Goal: Task Accomplishment & Management: Manage account settings

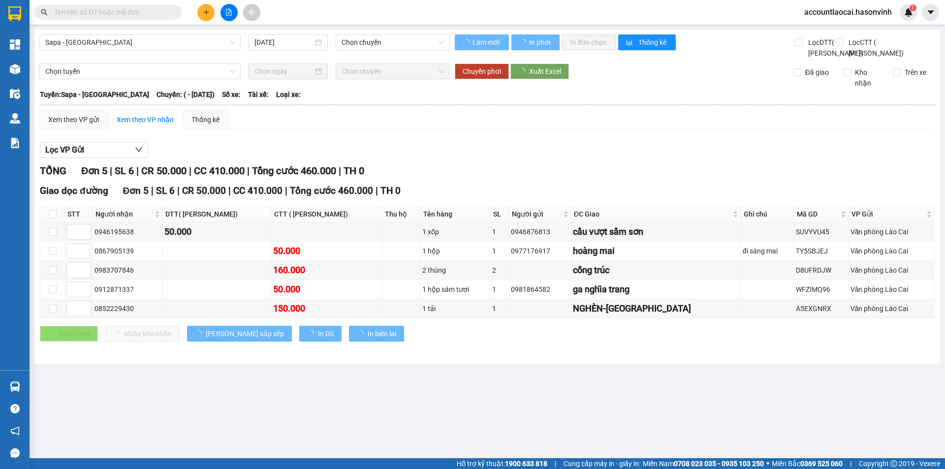
type input "[DATE]"
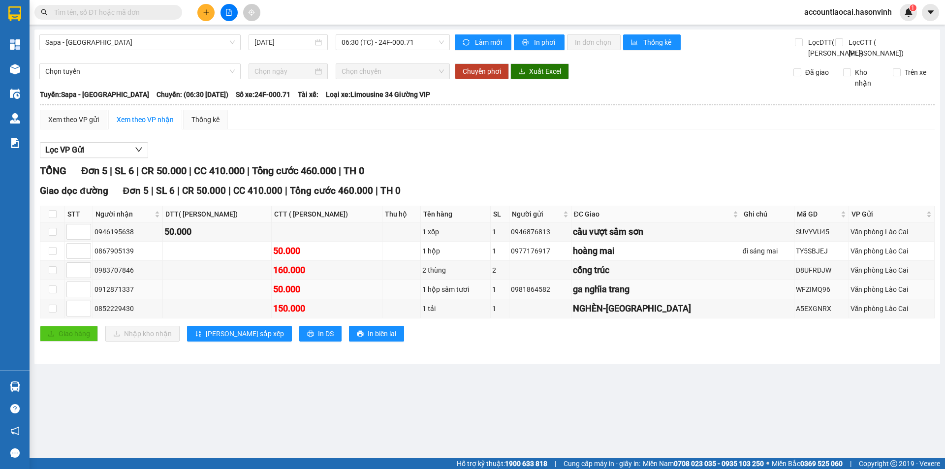
click at [244, 299] on td at bounding box center [217, 289] width 109 height 19
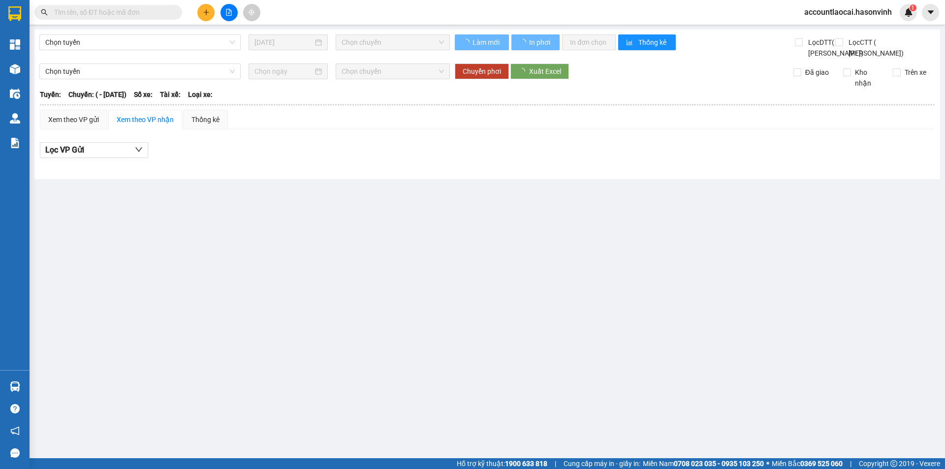
type input "[DATE]"
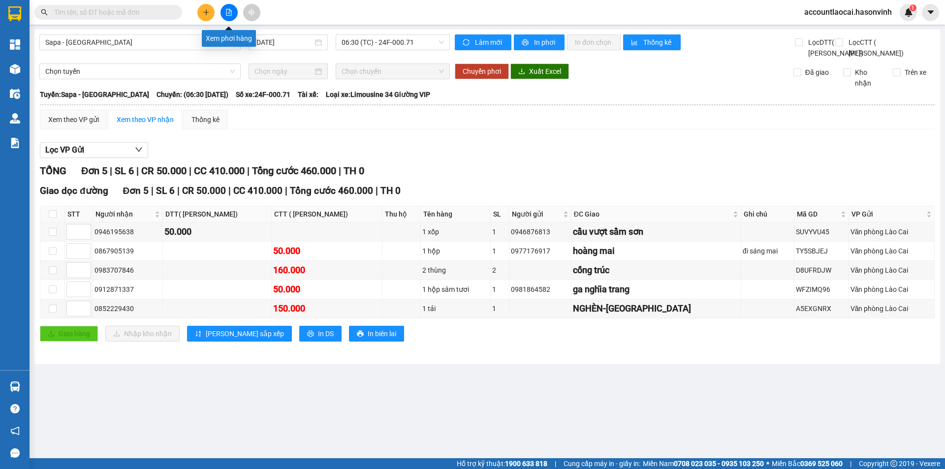
click at [230, 17] on button at bounding box center [228, 12] width 17 height 17
click at [225, 9] on button at bounding box center [228, 12] width 17 height 17
click at [227, 15] on icon "file-add" at bounding box center [228, 12] width 5 height 7
click at [211, 47] on span "Sapa - [GEOGRAPHIC_DATA]" at bounding box center [139, 42] width 189 height 15
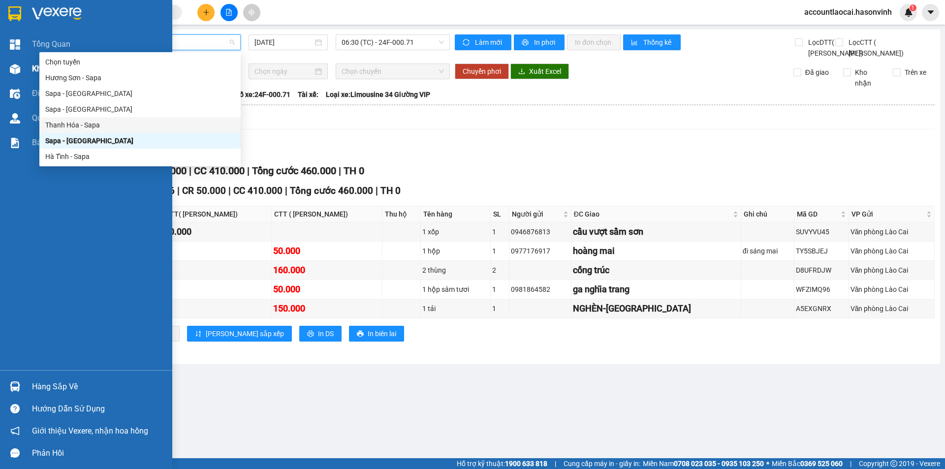
click at [13, 69] on img at bounding box center [15, 69] width 10 height 10
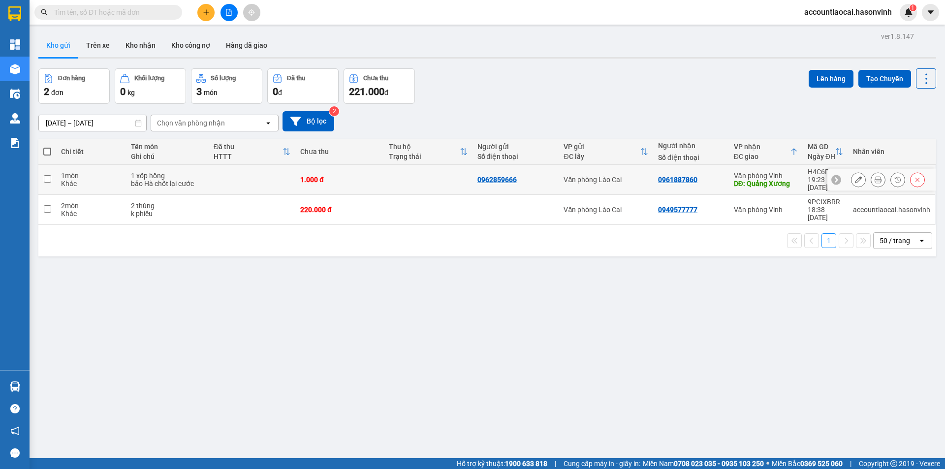
click at [92, 173] on div "1 món" at bounding box center [91, 176] width 60 height 8
checkbox input "true"
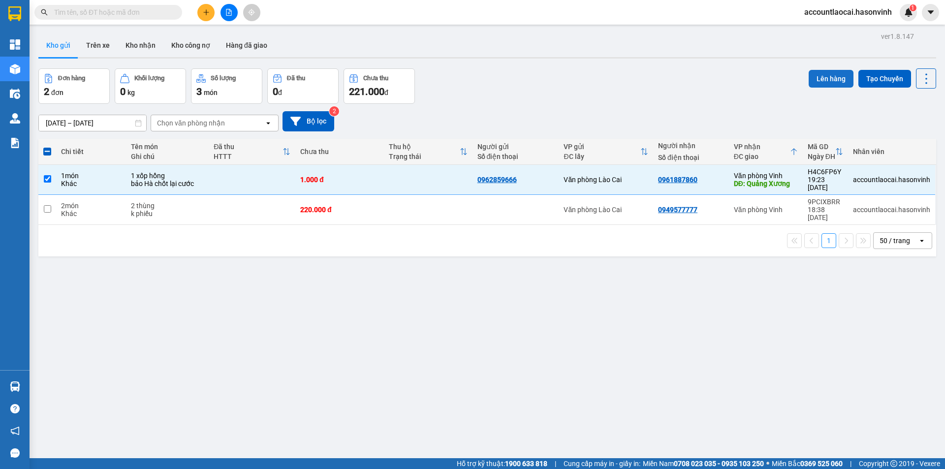
click at [821, 85] on button "Lên hàng" at bounding box center [830, 79] width 45 height 18
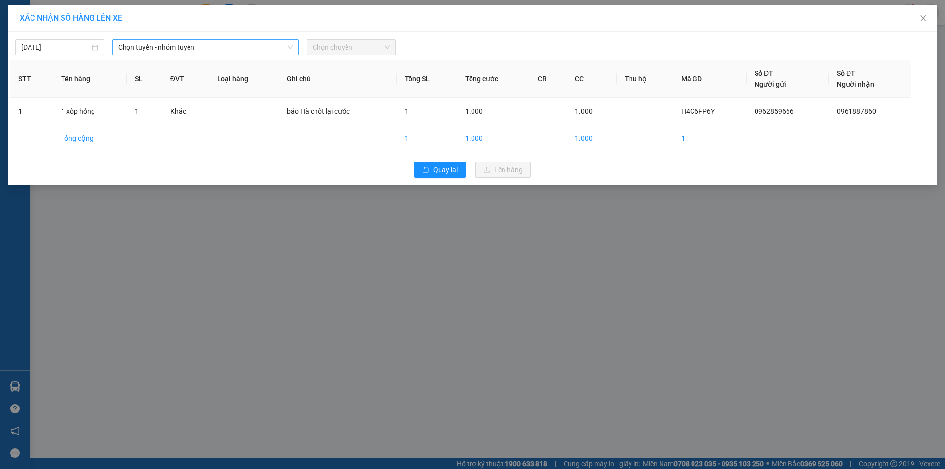
click at [218, 50] on span "Chọn tuyến - nhóm tuyến" at bounding box center [205, 47] width 175 height 15
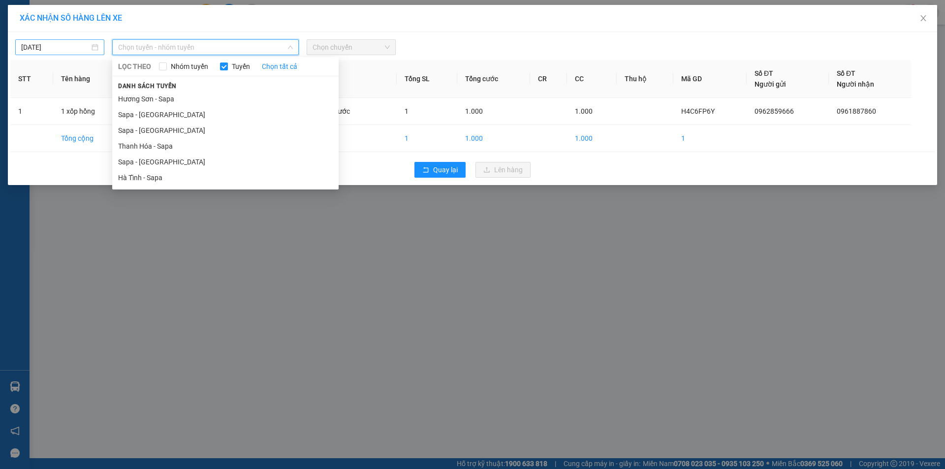
click at [33, 44] on body "Kết quả tìm kiếm ( 0 ) Bộ lọc No Data accountlaocai.hasonvinh 1 Tổng Quan Kho h…" at bounding box center [472, 234] width 945 height 469
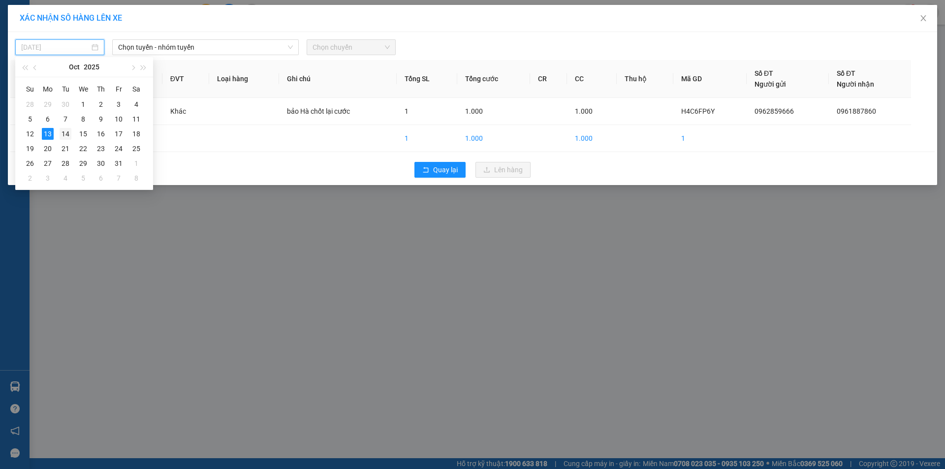
click at [65, 136] on div "14" at bounding box center [66, 134] width 12 height 12
type input "[DATE]"
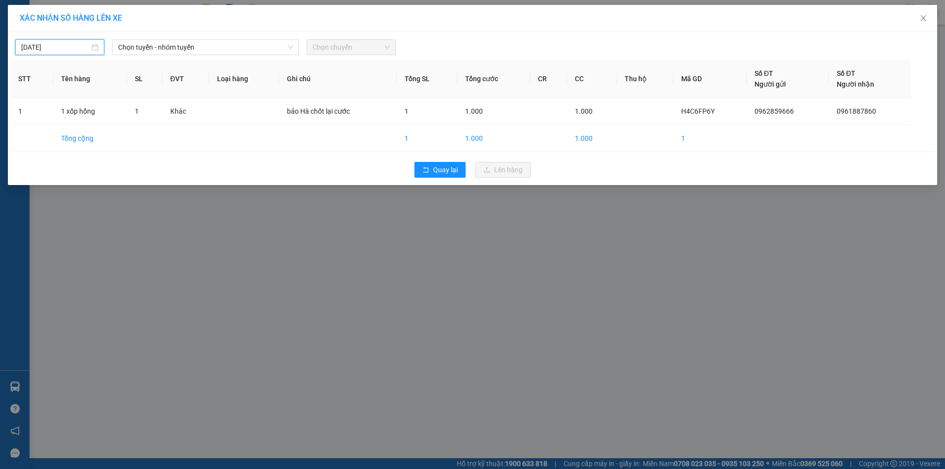
click at [145, 59] on div "[DATE] Chọn tuyến - nhóm tuyến LỌC THEO Nhóm tuyến Tuyến Chọn tất cả Danh sách …" at bounding box center [472, 108] width 929 height 153
click at [148, 50] on span "Chọn tuyến - nhóm tuyến" at bounding box center [205, 47] width 175 height 15
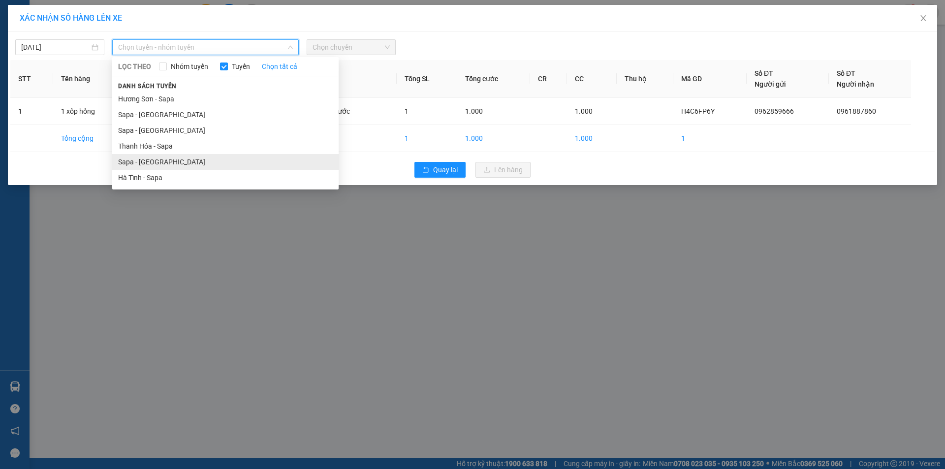
click at [161, 167] on li "Sapa - [GEOGRAPHIC_DATA]" at bounding box center [225, 162] width 226 height 16
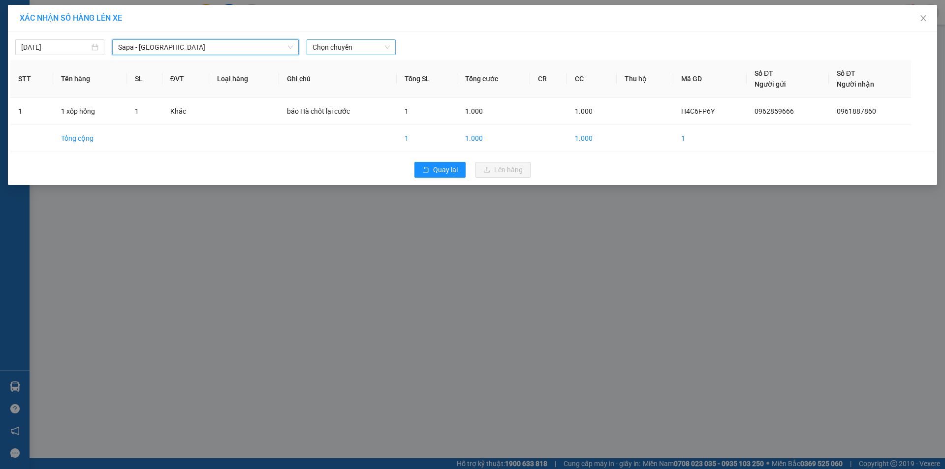
click at [320, 47] on span "Chọn chuyến" at bounding box center [350, 47] width 77 height 15
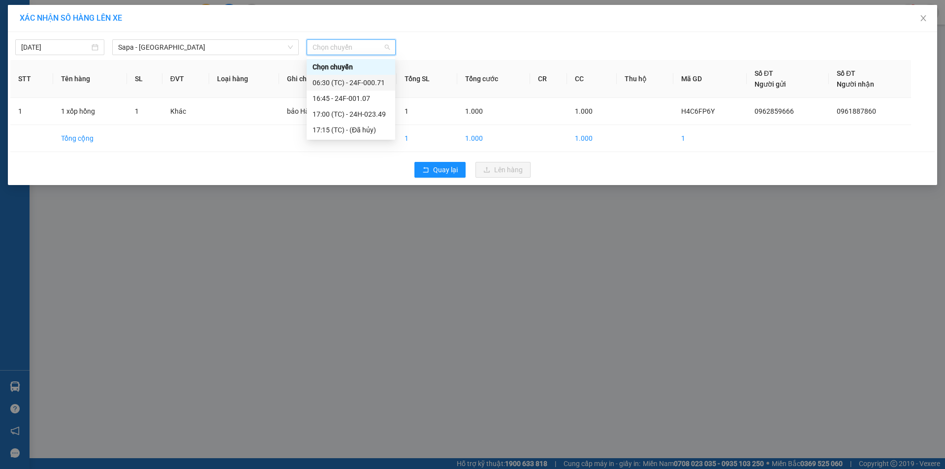
click at [330, 76] on div "06:30 (TC) - 24F-000.71" at bounding box center [351, 83] width 89 height 16
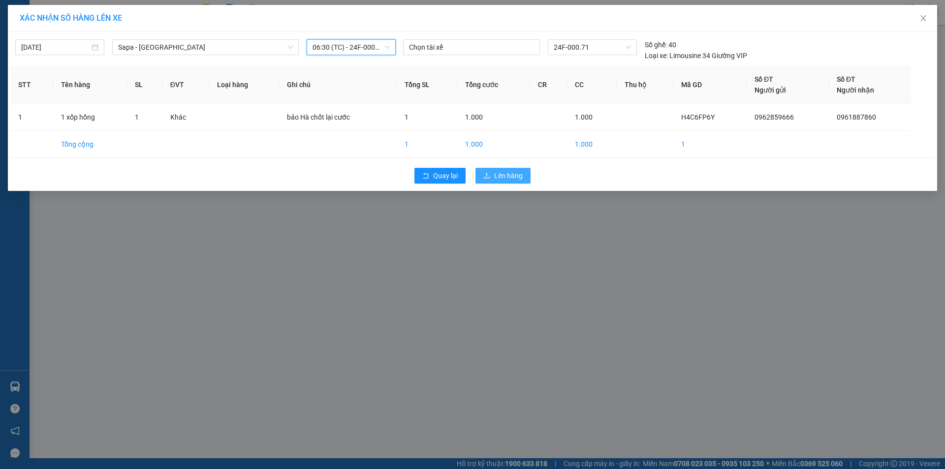
click at [497, 178] on span "Lên hàng" at bounding box center [508, 175] width 29 height 11
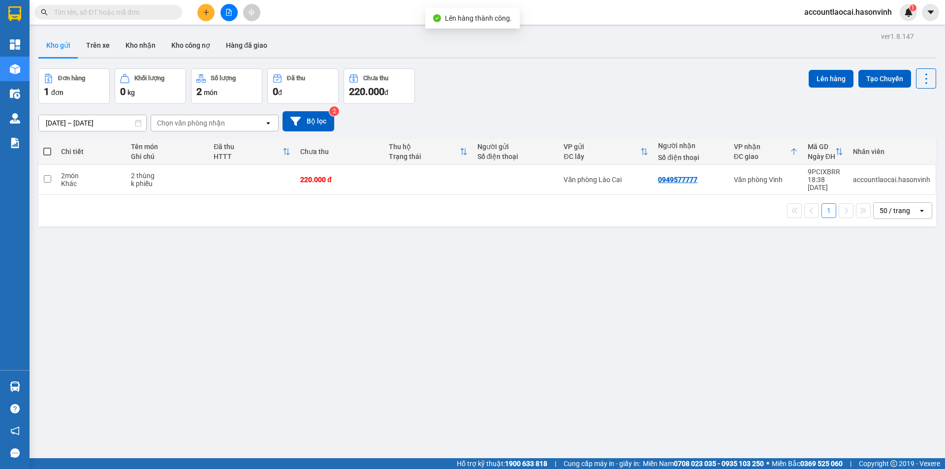
click at [227, 14] on icon "file-add" at bounding box center [228, 12] width 7 height 7
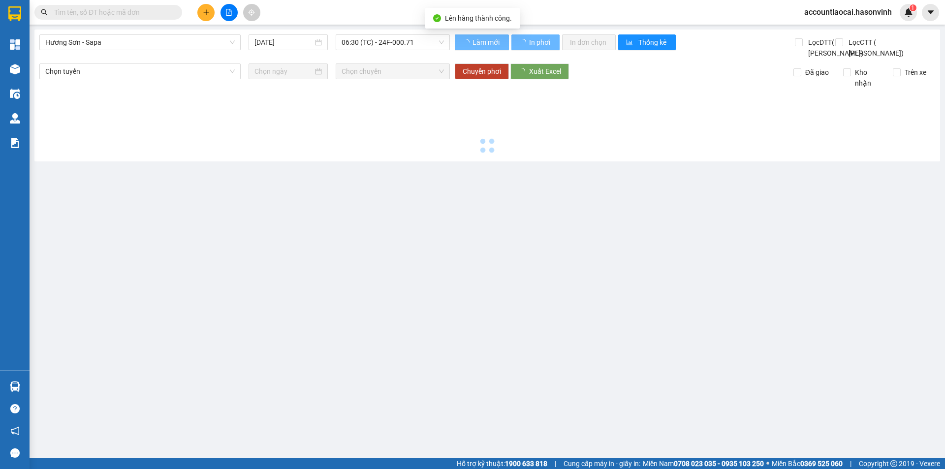
type input "[DATE]"
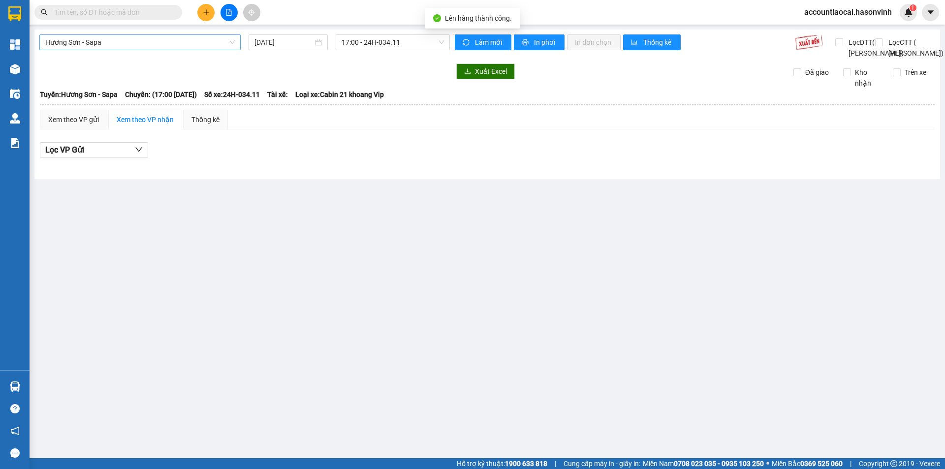
click at [108, 49] on span "Hương Sơn - Sapa" at bounding box center [139, 42] width 189 height 15
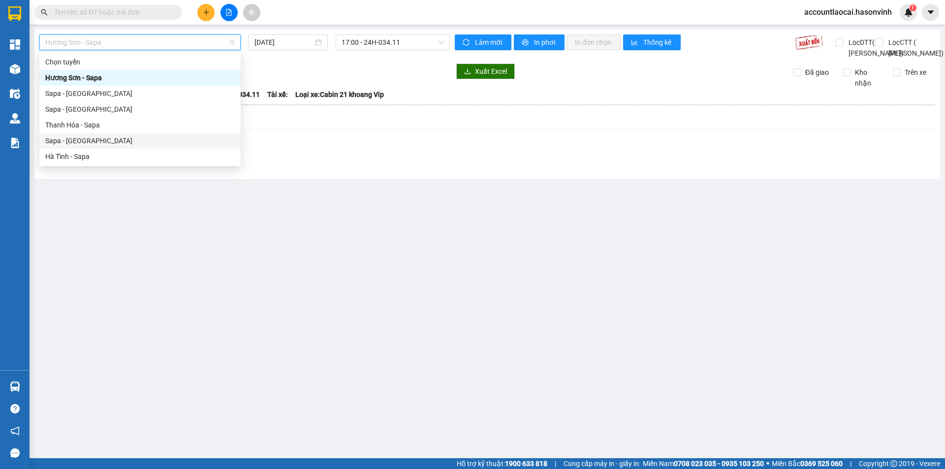
click at [100, 135] on div "Sapa - [GEOGRAPHIC_DATA]" at bounding box center [139, 141] width 201 height 16
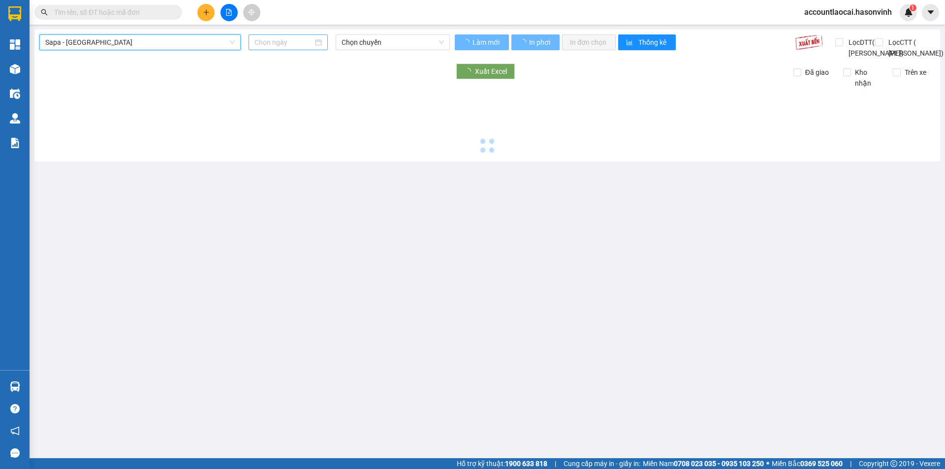
type input "[DATE]"
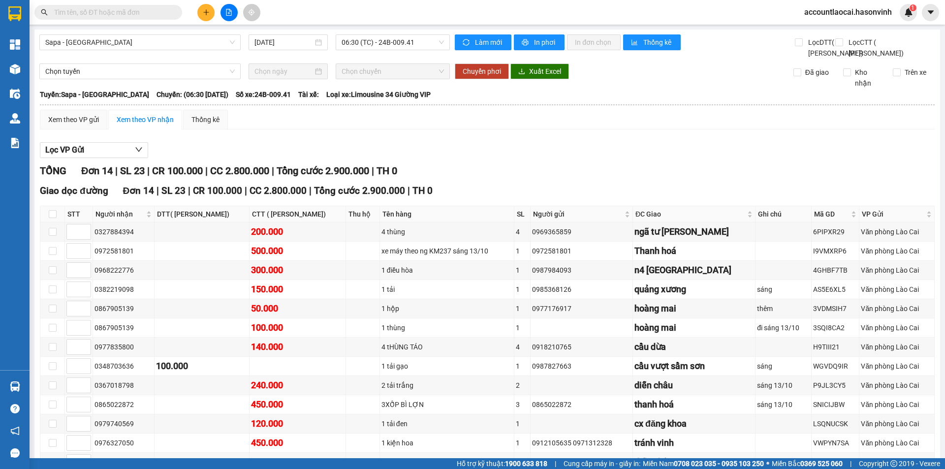
click at [339, 153] on div "Xem theo VP gửi Xem theo VP nhận Thống kê Lọc VP Gửi TỔNG Đơn 14 | SL 23 | CR …" at bounding box center [487, 318] width 894 height 417
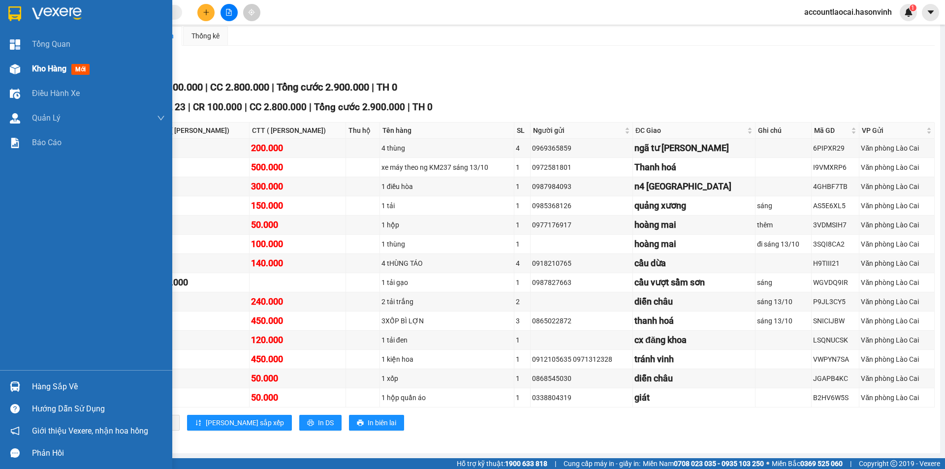
click at [18, 65] on img at bounding box center [15, 69] width 10 height 10
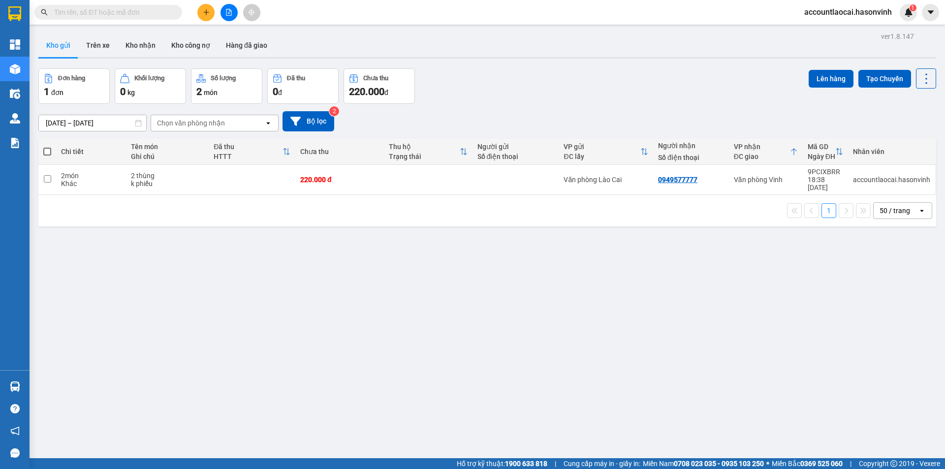
click at [232, 13] on icon "file-add" at bounding box center [228, 12] width 7 height 7
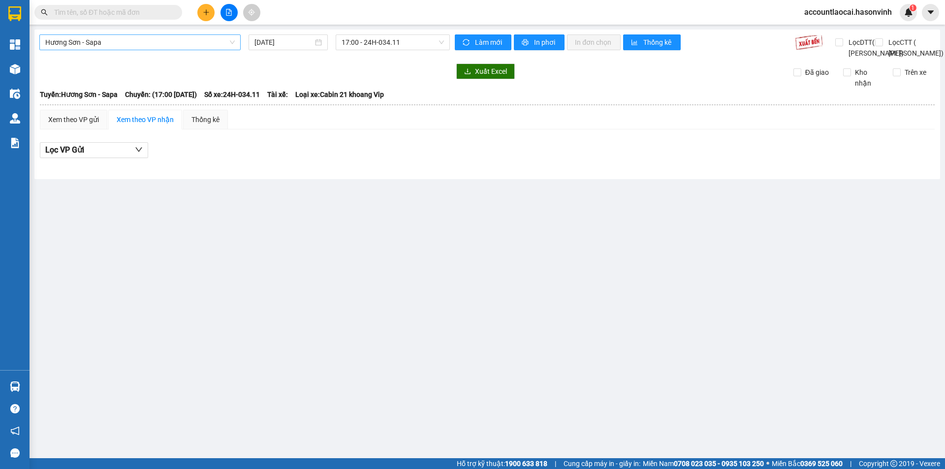
drag, startPoint x: 170, startPoint y: 40, endPoint x: 167, endPoint y: 46, distance: 7.3
click at [170, 40] on span "Hương Sơn - Sapa" at bounding box center [139, 42] width 189 height 15
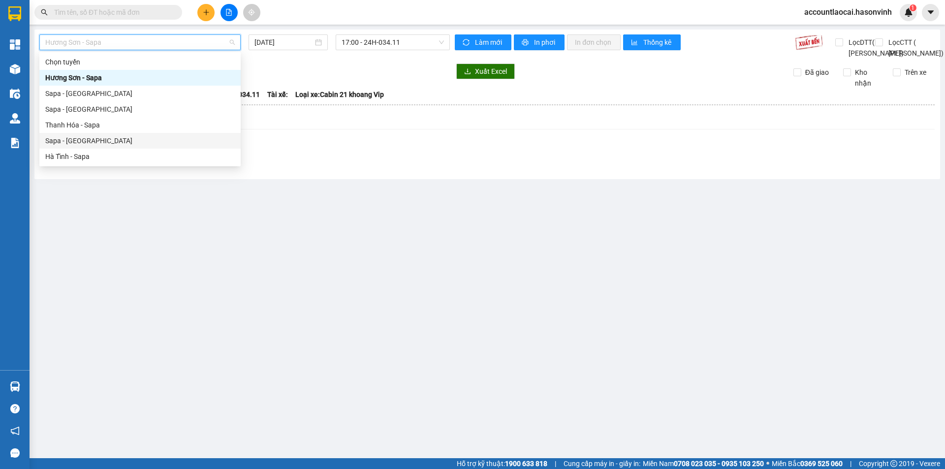
click at [81, 136] on div "Sapa - [GEOGRAPHIC_DATA]" at bounding box center [139, 140] width 189 height 11
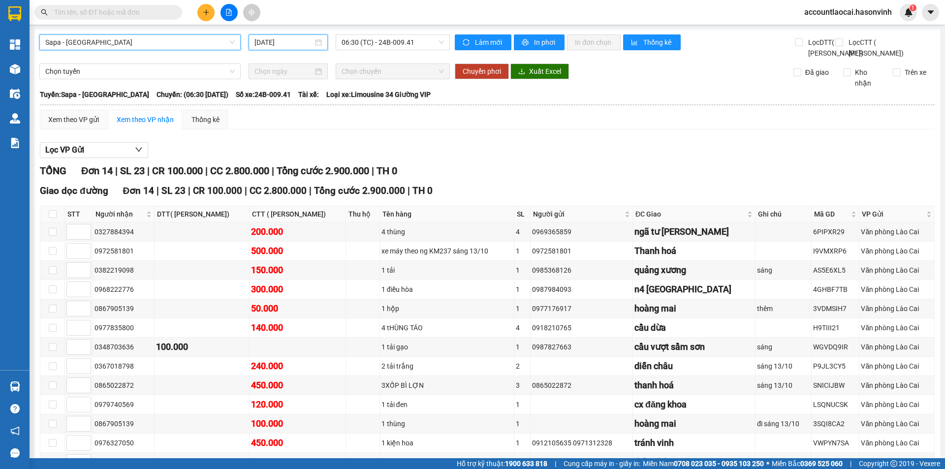
click at [290, 42] on input "[DATE]" at bounding box center [283, 42] width 59 height 11
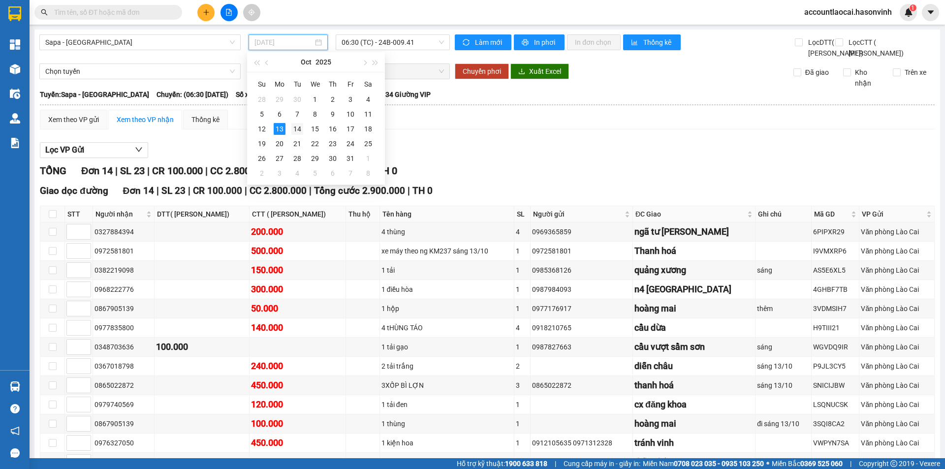
click at [292, 129] on div "14" at bounding box center [297, 129] width 12 height 12
type input "[DATE]"
